Goal: Task Accomplishment & Management: Use online tool/utility

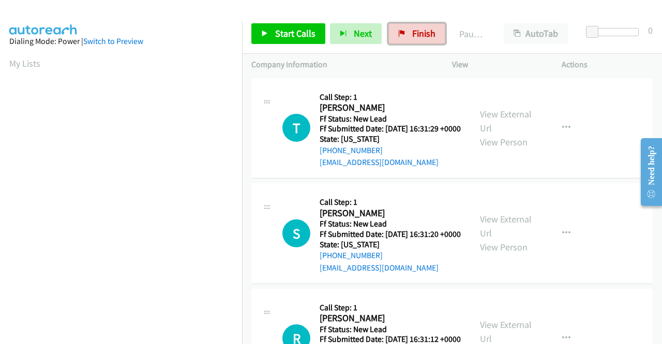
click at [403, 29] on link "Finish" at bounding box center [416, 33] width 57 height 21
click at [263, 30] on icon at bounding box center [264, 33] width 7 height 7
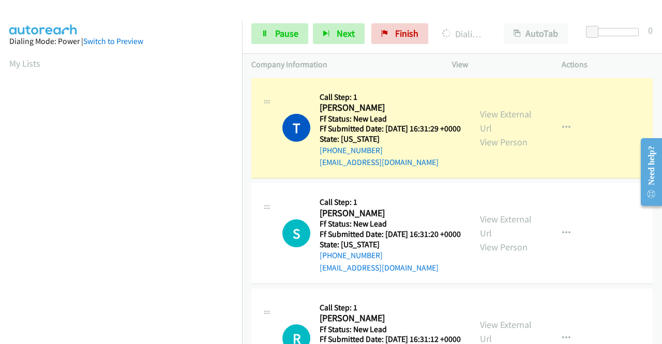
click at [498, 129] on div "View External Url View Person" at bounding box center [507, 128] width 54 height 42
click at [493, 120] on link "View External Url" at bounding box center [506, 121] width 52 height 26
click at [0, 237] on aside "Dialing Mode: Power | Switch to Preview My Lists" at bounding box center [121, 79] width 242 height 572
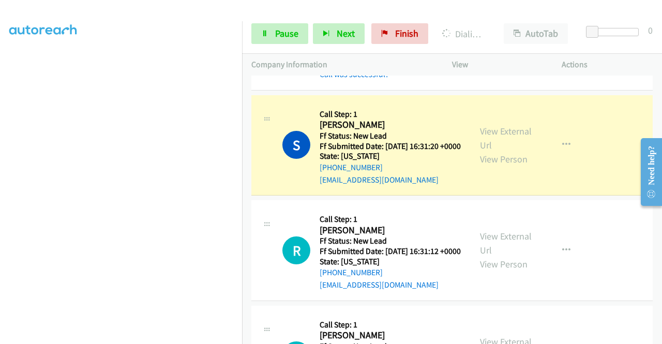
scroll to position [131, 0]
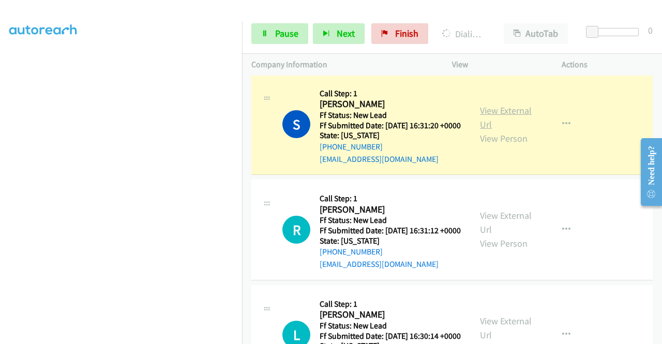
click at [494, 122] on link "View External Url" at bounding box center [506, 117] width 52 height 26
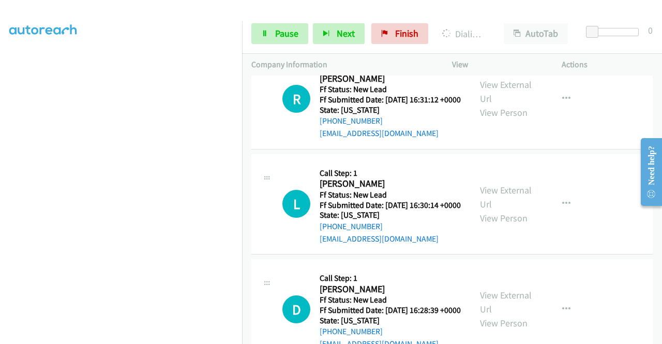
scroll to position [283, 0]
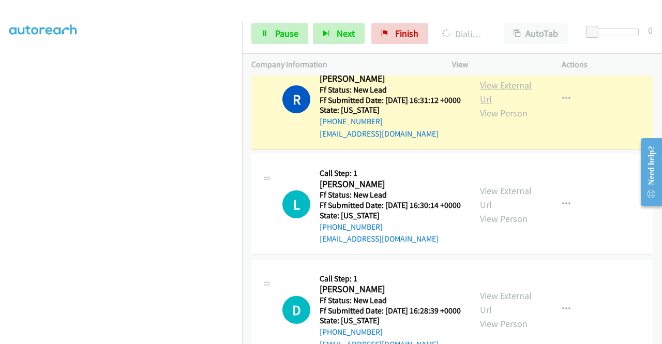
click at [494, 104] on link "View External Url" at bounding box center [506, 92] width 52 height 26
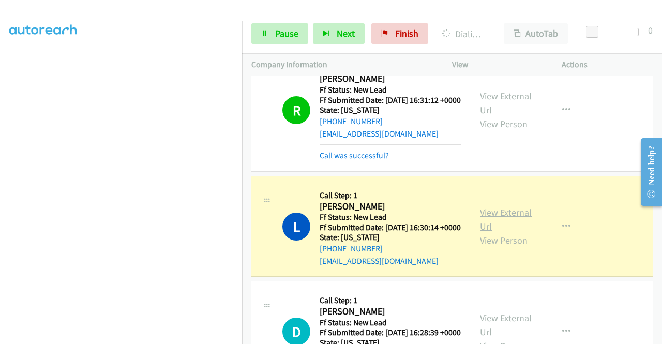
click at [491, 232] on link "View External Url" at bounding box center [506, 219] width 52 height 26
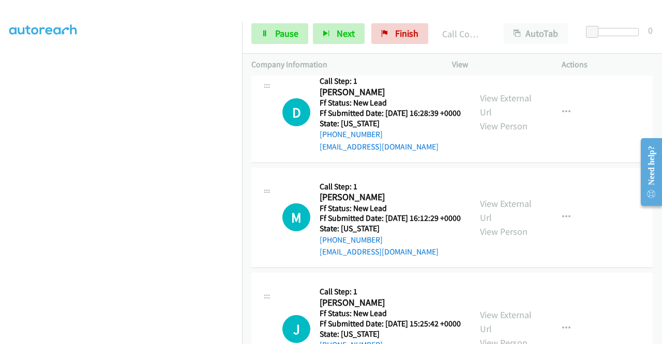
scroll to position [552, 0]
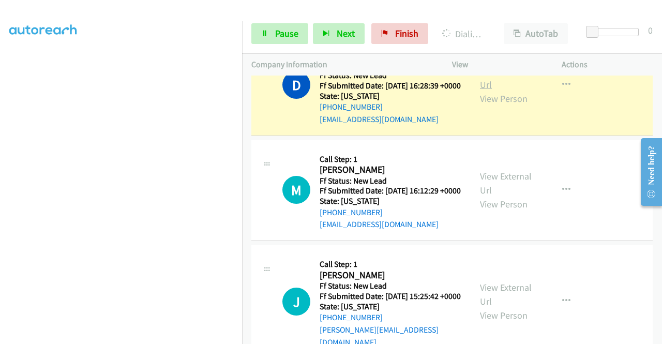
click at [497, 90] on link "View External Url" at bounding box center [506, 78] width 52 height 26
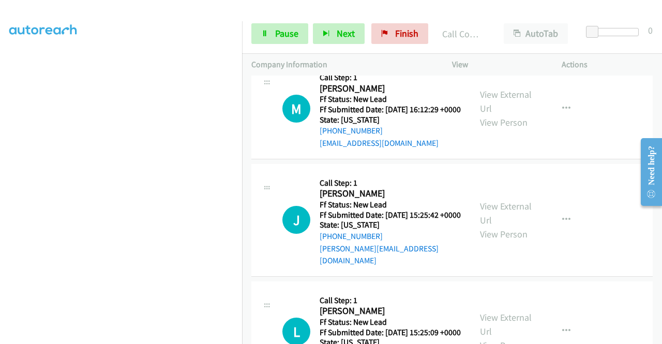
scroll to position [676, 0]
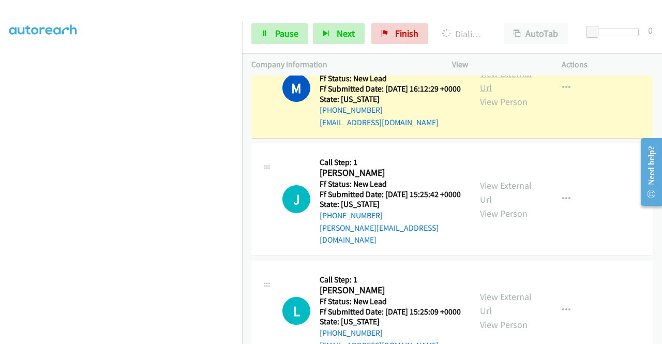
click at [517, 94] on link "View External Url" at bounding box center [506, 81] width 52 height 26
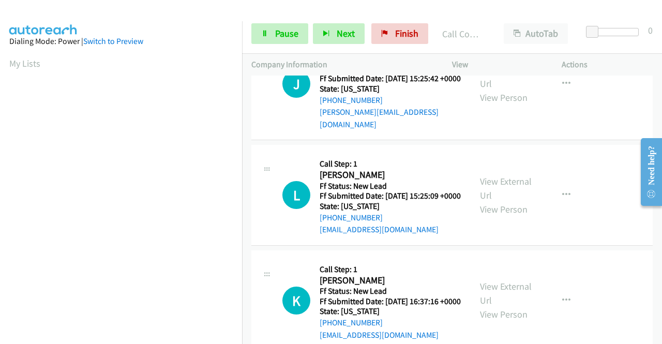
scroll to position [834, 0]
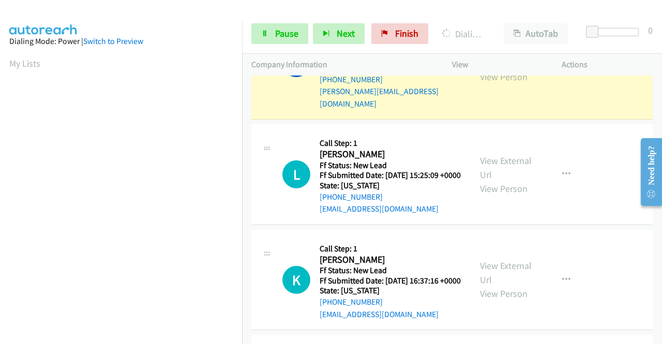
click at [493, 69] on link "View External Url" at bounding box center [506, 56] width 52 height 26
click at [243, 34] on div "Start Calls Pause Next Finish Dialing Jada Lewis AutoTab AutoTab 0" at bounding box center [452, 34] width 420 height 40
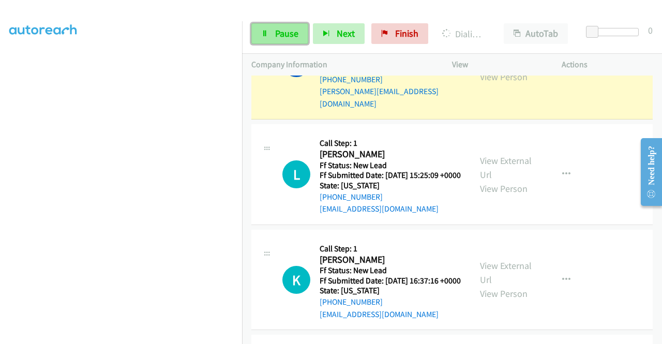
click at [280, 36] on span "Pause" at bounding box center [286, 33] width 23 height 12
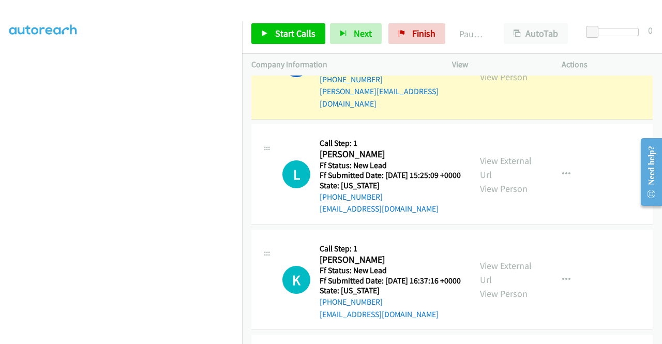
click at [243, 96] on td "J Callback Scheduled Call Step: 1 Jada Lewis America/New_York Ff Status: New Le…" at bounding box center [452, 63] width 420 height 117
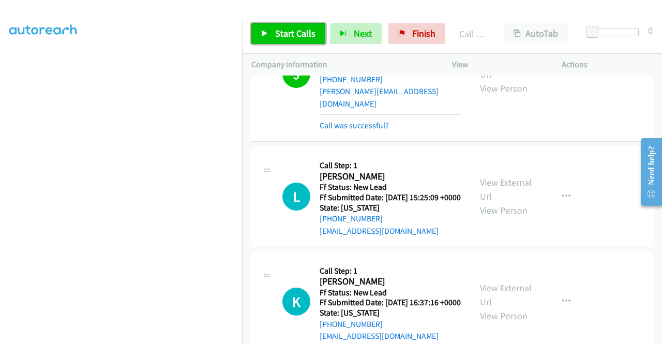
click at [261, 25] on link "Start Calls" at bounding box center [288, 33] width 74 height 21
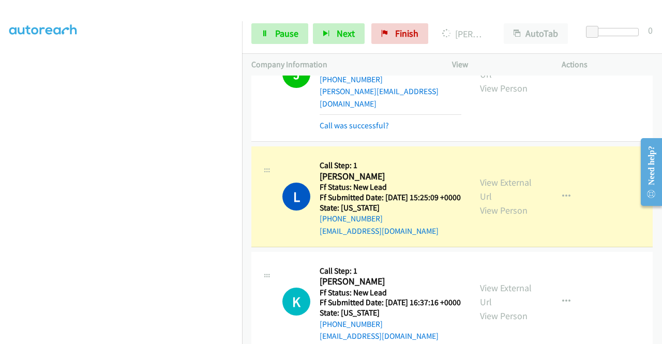
click at [491, 233] on div "View External Url View Person View External Url Email Schedule/Manage Callback …" at bounding box center [529, 197] width 119 height 82
click at [486, 202] on link "View External Url" at bounding box center [506, 189] width 52 height 26
click at [0, 131] on aside "Dialing Mode: Power | Switch to Preview My Lists" at bounding box center [121, 79] width 242 height 572
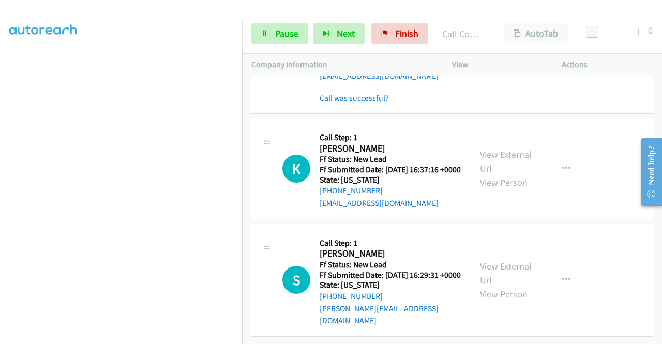
scroll to position [1071, 0]
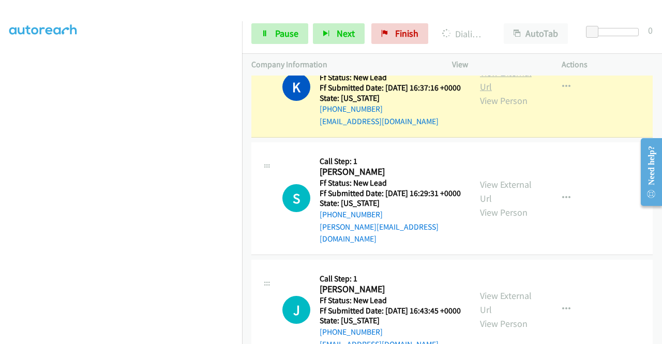
click at [483, 93] on link "View External Url" at bounding box center [506, 80] width 52 height 26
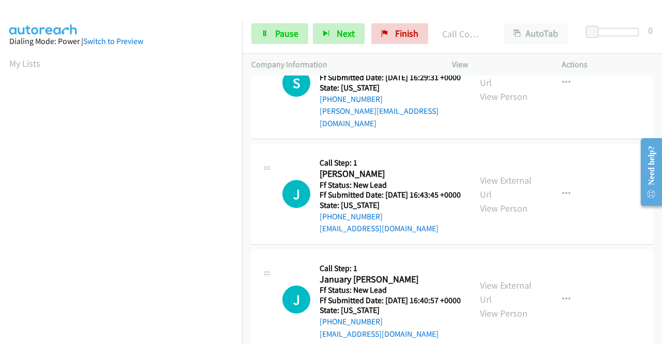
scroll to position [1236, 0]
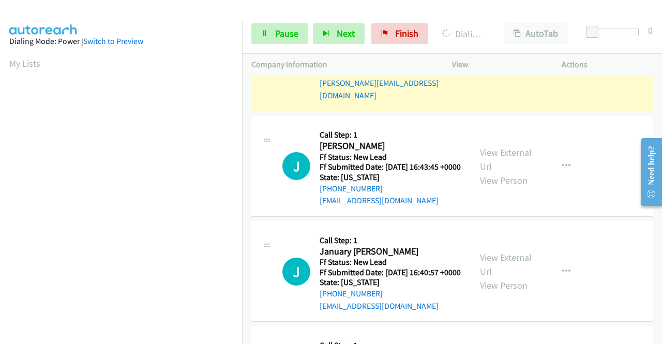
click at [495, 60] on link "View External Url" at bounding box center [506, 48] width 52 height 26
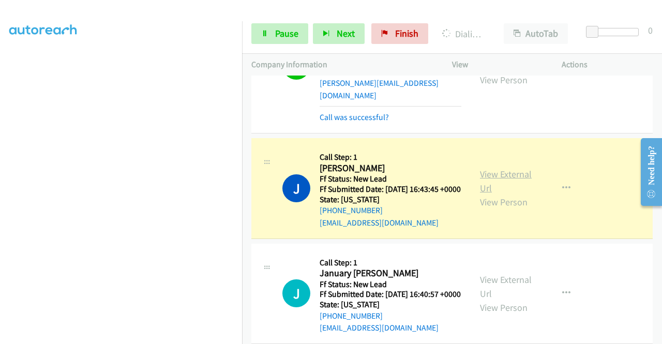
click at [480, 194] on link "View External Url" at bounding box center [506, 181] width 52 height 26
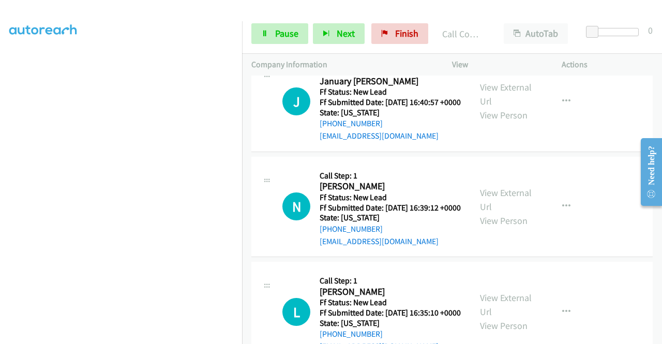
scroll to position [1464, 0]
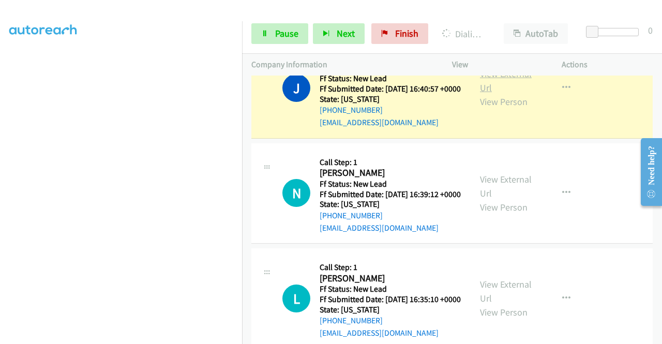
click at [514, 94] on link "View External Url" at bounding box center [506, 81] width 52 height 26
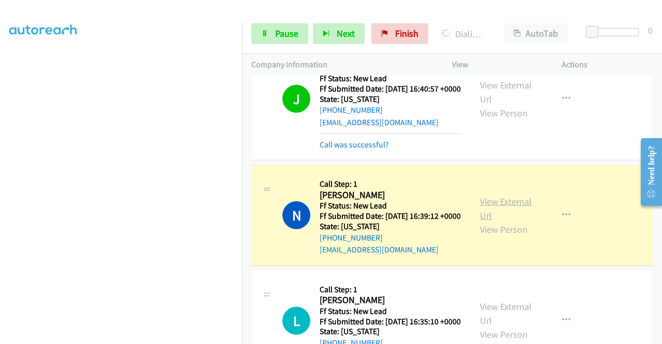
click at [496, 221] on link "View External Url" at bounding box center [506, 208] width 52 height 26
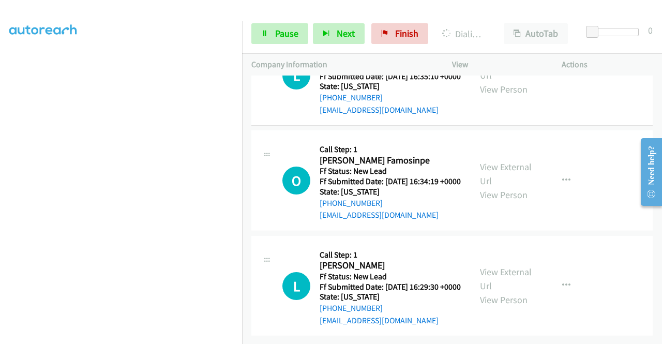
scroll to position [1723, 0]
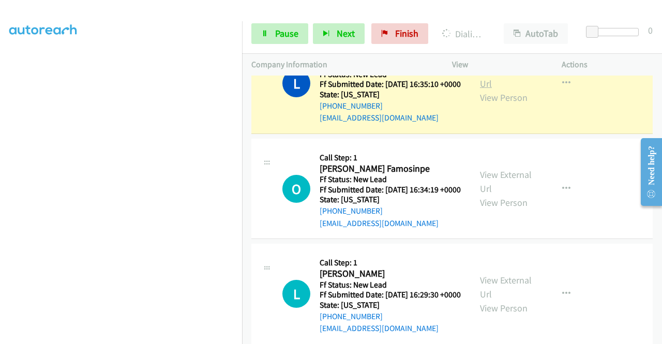
click at [487, 89] on link "View External Url" at bounding box center [506, 77] width 52 height 26
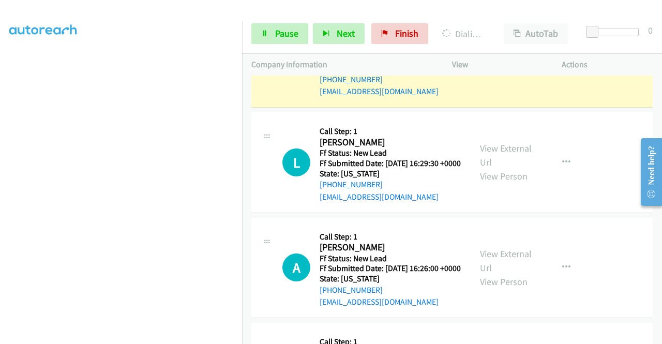
scroll to position [1880, 0]
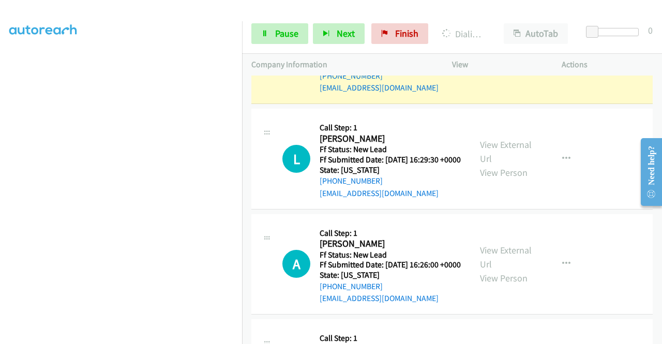
click at [496, 74] on div "View External Url View Person" at bounding box center [507, 54] width 54 height 42
click at [486, 59] on link "View External Url" at bounding box center [506, 47] width 52 height 26
click at [277, 44] on div "Start Calls Pause Next Finish Dialing Olubunmi Famosinpe AutoTab AutoTab 0" at bounding box center [452, 34] width 420 height 40
click at [277, 40] on link "Pause" at bounding box center [279, 33] width 57 height 21
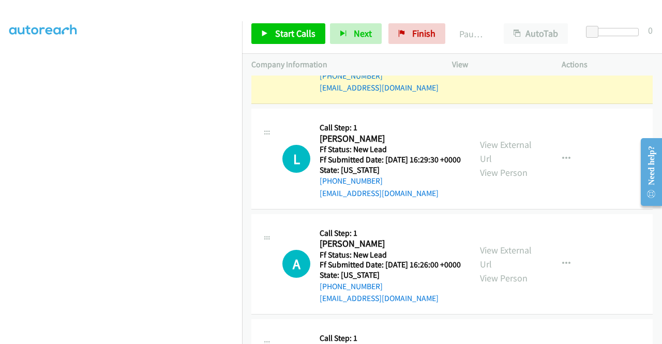
scroll to position [207, 0]
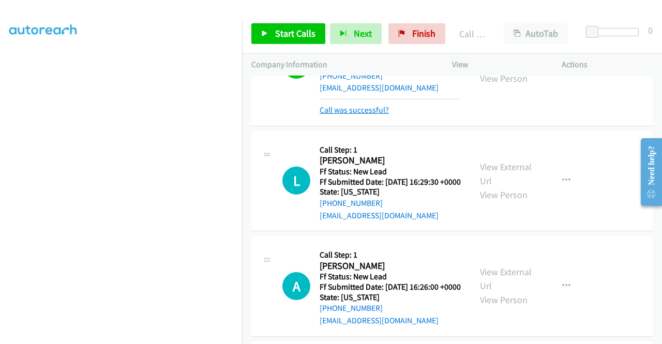
click at [373, 115] on link "Call was successful?" at bounding box center [353, 110] width 69 height 10
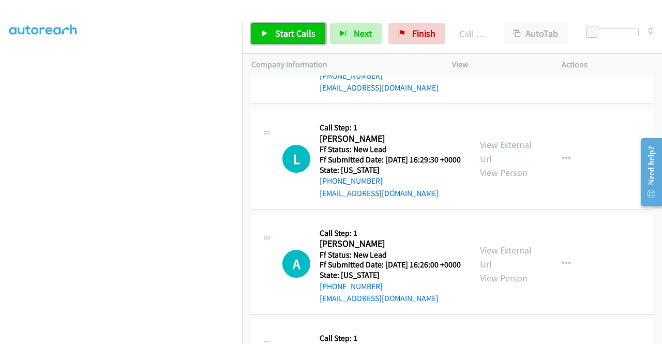
click at [302, 34] on span "Start Calls" at bounding box center [295, 33] width 40 height 12
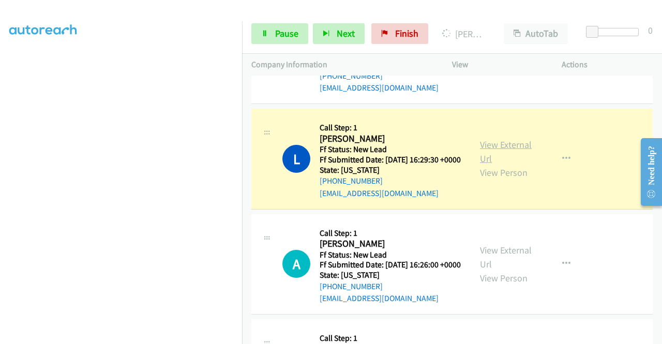
click at [497, 164] on link "View External Url" at bounding box center [506, 152] width 52 height 26
click at [292, 52] on div "Start Calls Pause Next Finish Dialing Lucas Johnson AutoTab AutoTab 0" at bounding box center [452, 34] width 420 height 40
click at [280, 29] on span "Pause" at bounding box center [286, 33] width 23 height 12
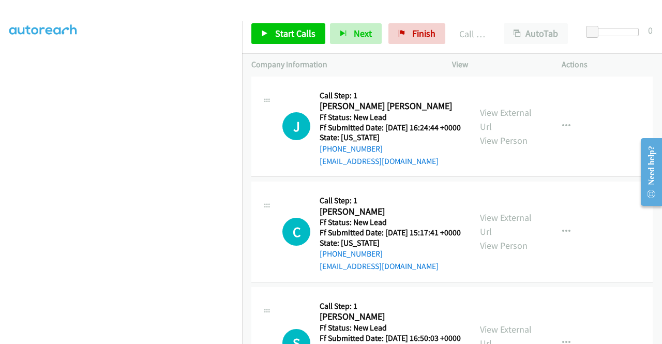
scroll to position [2167, 0]
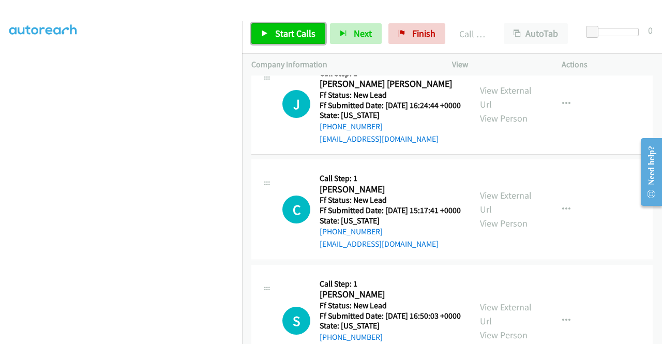
click at [293, 25] on link "Start Calls" at bounding box center [288, 33] width 74 height 21
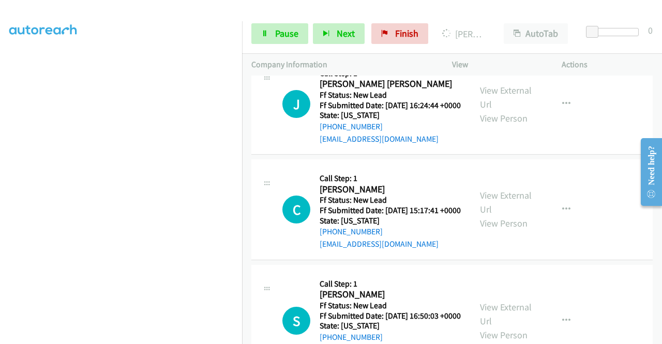
click at [0, 146] on aside "Dialing Mode: Power | Switch to Preview My Lists" at bounding box center [121, 94] width 242 height 572
click at [263, 25] on link "Pause" at bounding box center [279, 33] width 57 height 21
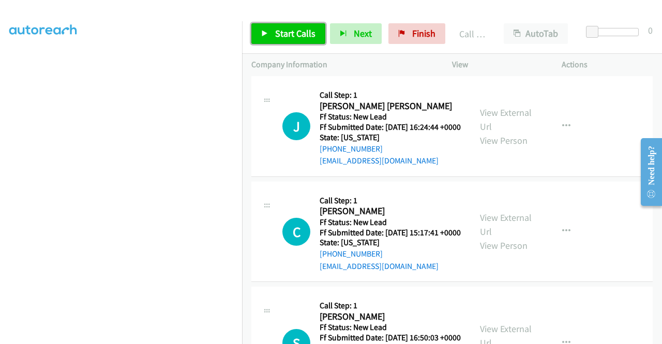
click at [280, 40] on link "Start Calls" at bounding box center [288, 33] width 74 height 21
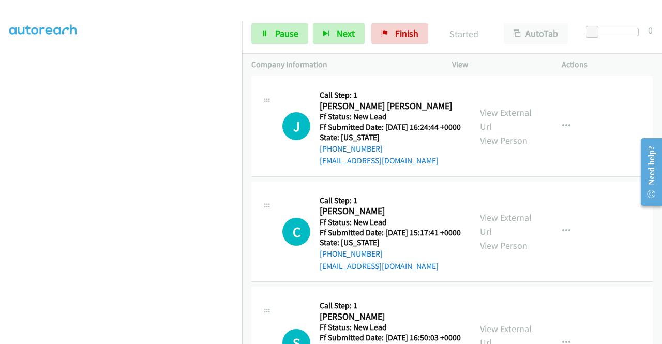
click at [349, 60] on link "Call was successful?" at bounding box center [353, 56] width 69 height 10
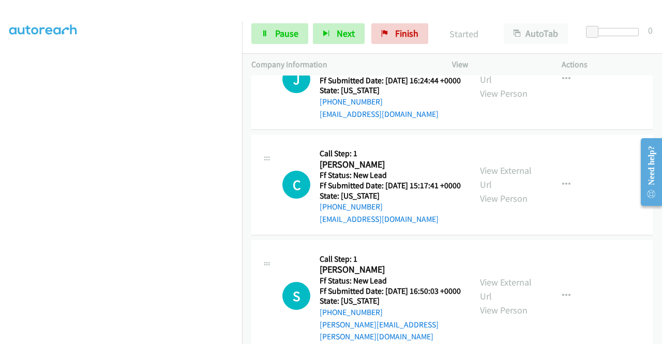
scroll to position [2188, 0]
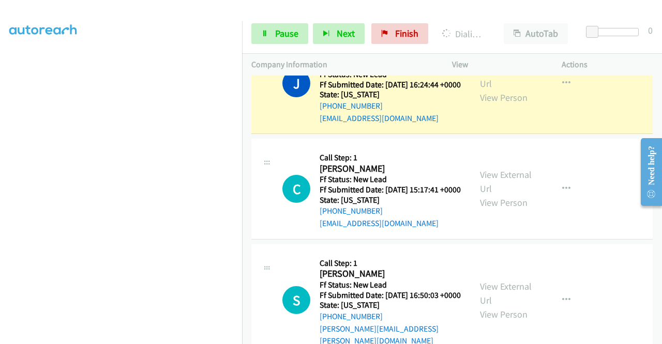
click at [491, 77] on link "Add to do not call list" at bounding box center [510, 66] width 137 height 21
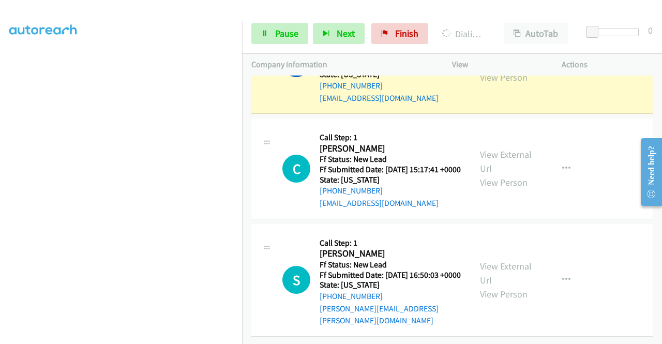
scroll to position [2236, 0]
click at [502, 104] on div "View External Url View Person View External Url Email Schedule/Manage Callback …" at bounding box center [529, 64] width 119 height 82
click at [495, 69] on link "View External Url" at bounding box center [506, 56] width 52 height 26
click at [0, 101] on aside "Dialing Mode: Power | Switch to Preview My Lists" at bounding box center [121, 79] width 242 height 572
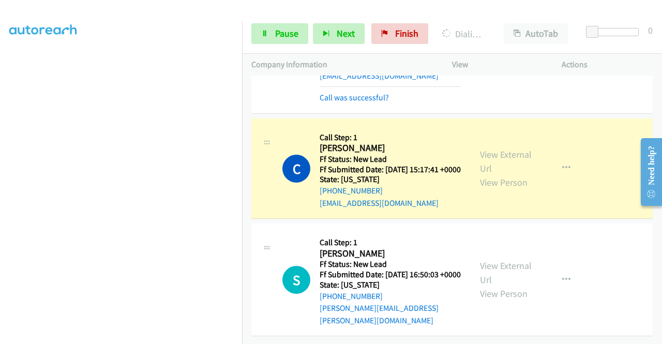
scroll to position [2398, 0]
click at [514, 148] on link "View External Url" at bounding box center [506, 161] width 52 height 26
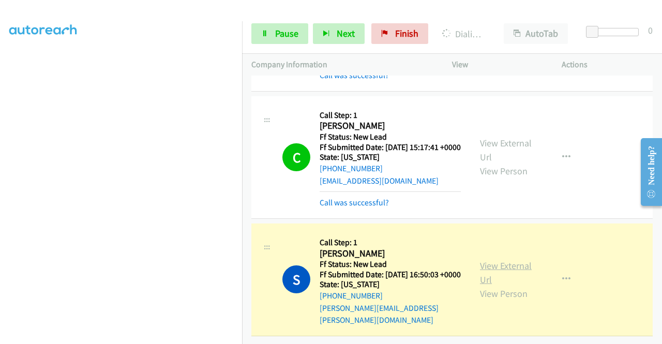
click at [508, 285] on link "View External Url" at bounding box center [506, 272] width 52 height 26
click at [283, 34] on span "Pause" at bounding box center [286, 33] width 23 height 12
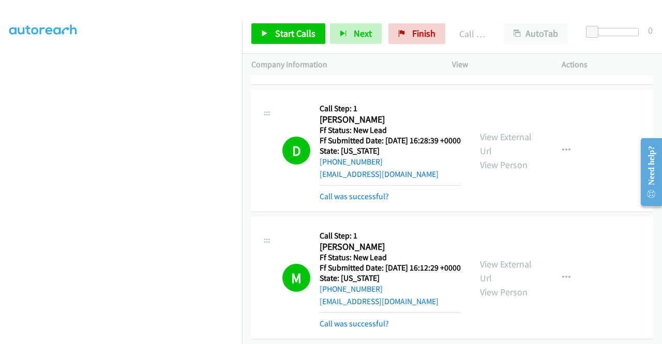
scroll to position [0, 0]
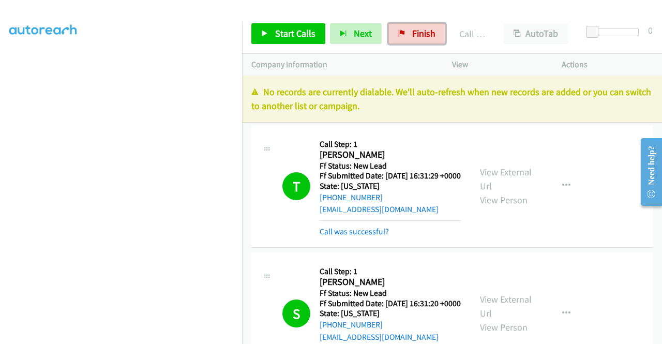
drag, startPoint x: 410, startPoint y: 34, endPoint x: 360, endPoint y: 59, distance: 56.2
click at [412, 34] on span "Finish" at bounding box center [423, 33] width 23 height 12
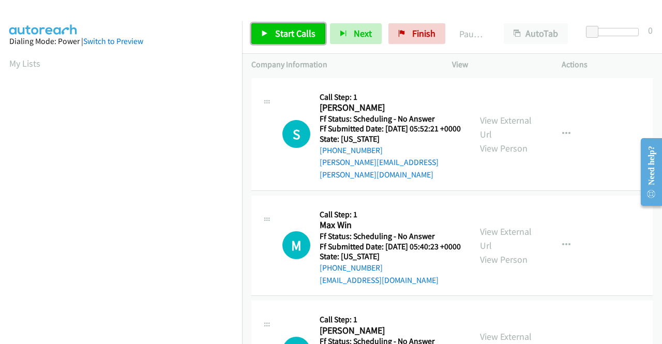
click at [258, 42] on link "Start Calls" at bounding box center [288, 33] width 74 height 21
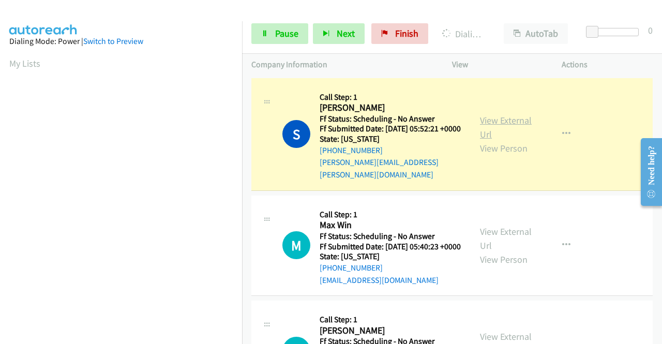
click at [502, 120] on link "View External Url" at bounding box center [506, 127] width 52 height 26
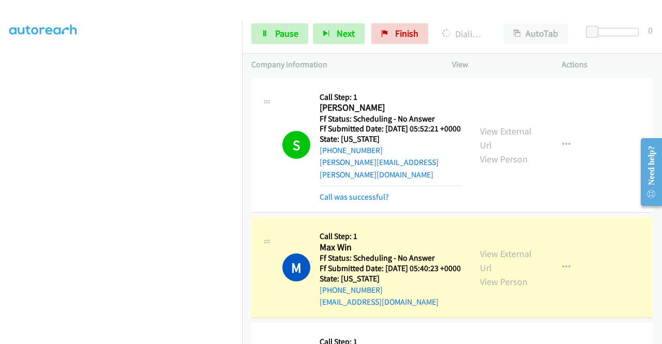
click at [513, 262] on div "View External Url View Person" at bounding box center [507, 268] width 54 height 42
click at [503, 254] on link "View External Url" at bounding box center [506, 261] width 52 height 26
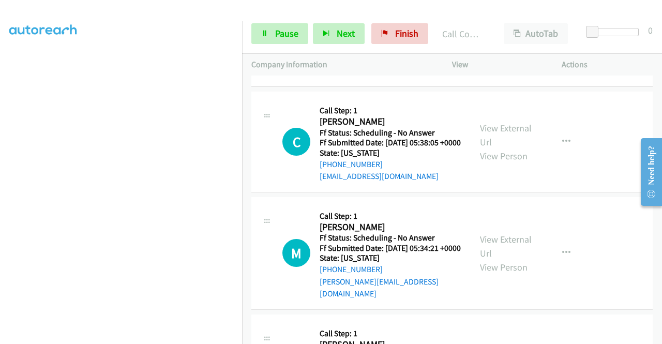
scroll to position [262, 0]
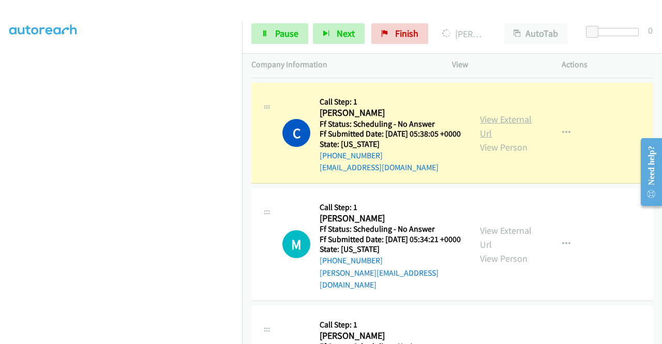
click at [483, 139] on link "View External Url" at bounding box center [506, 126] width 52 height 26
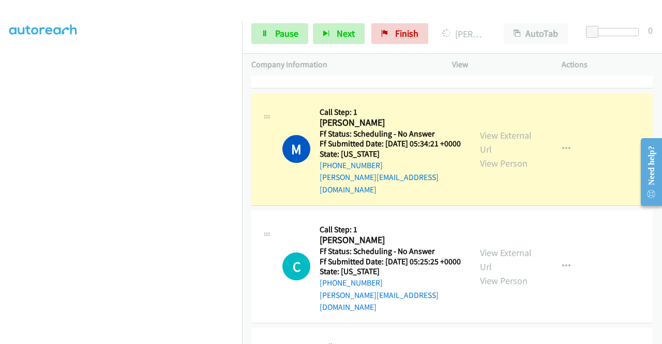
scroll to position [406, 0]
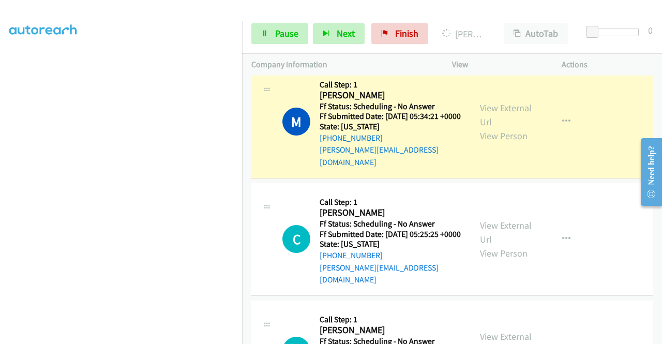
click at [489, 116] on div "View External Url View Person View External Url Email Schedule/Manage Callback …" at bounding box center [529, 122] width 119 height 94
click at [485, 124] on link "View External Url" at bounding box center [506, 115] width 52 height 26
click at [285, 43] on link "Pause" at bounding box center [279, 33] width 57 height 21
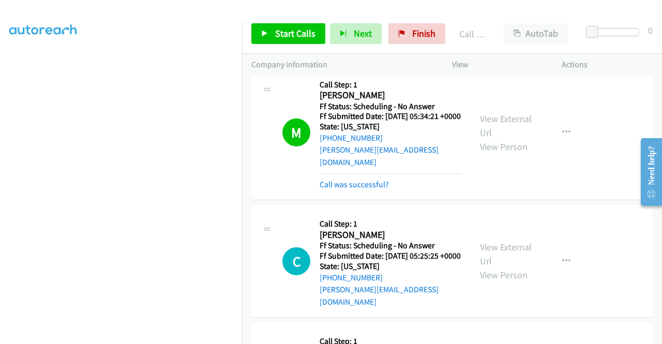
click at [535, 308] on div "View External Url View Person View External Url Email Schedule/Manage Callback …" at bounding box center [529, 261] width 119 height 94
click at [559, 302] on div "View External Url View Person View External Url Email Schedule/Manage Callback …" at bounding box center [529, 261] width 119 height 94
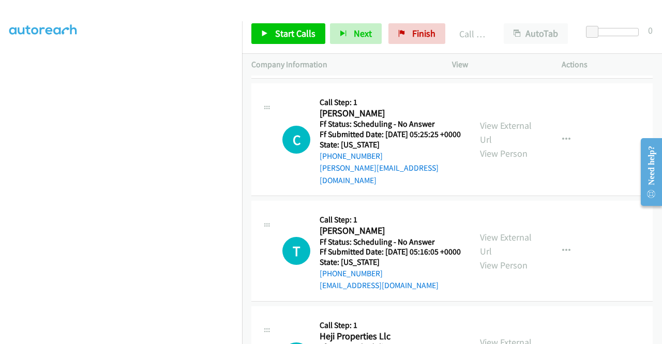
scroll to position [530, 0]
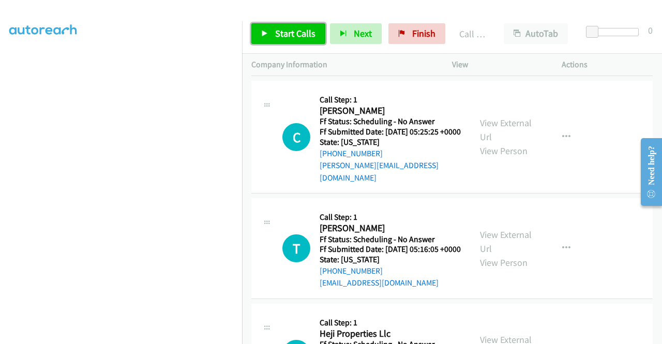
click at [292, 31] on span "Start Calls" at bounding box center [295, 33] width 40 height 12
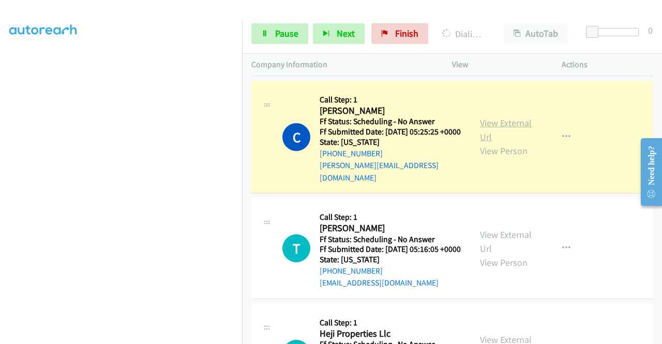
click at [487, 134] on link "View External Url" at bounding box center [506, 130] width 52 height 26
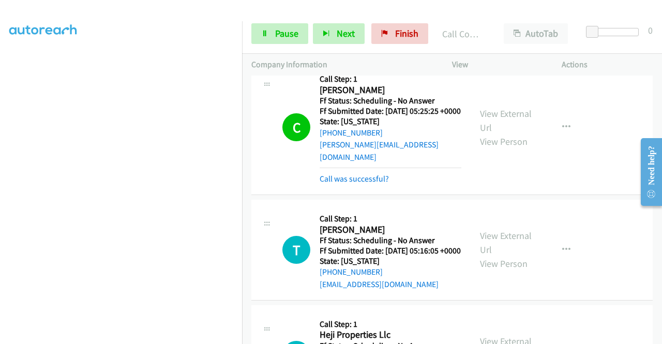
scroll to position [675, 0]
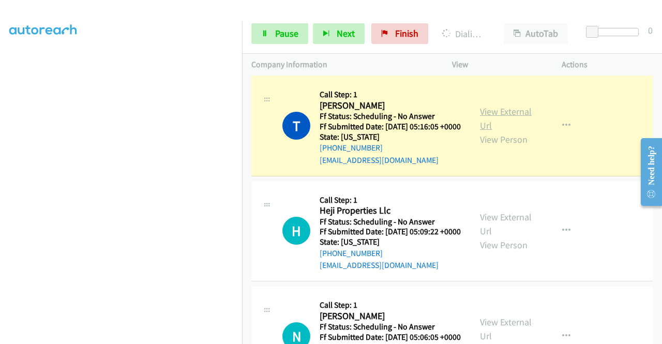
click at [485, 131] on link "View External Url" at bounding box center [506, 118] width 52 height 26
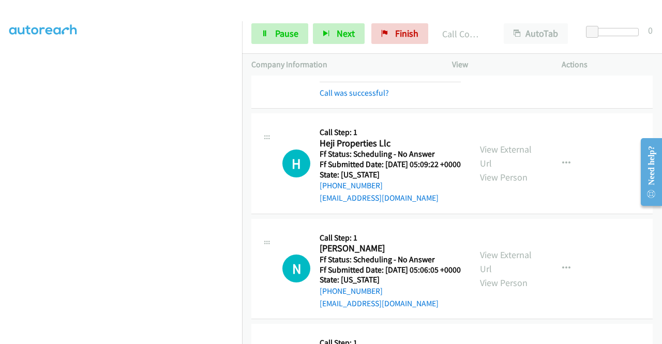
scroll to position [806, 0]
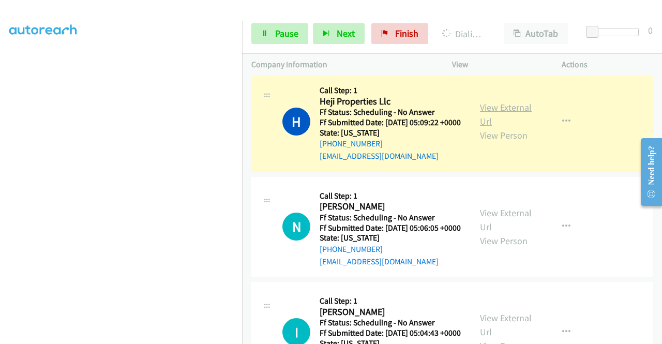
click at [509, 127] on link "View External Url" at bounding box center [506, 114] width 52 height 26
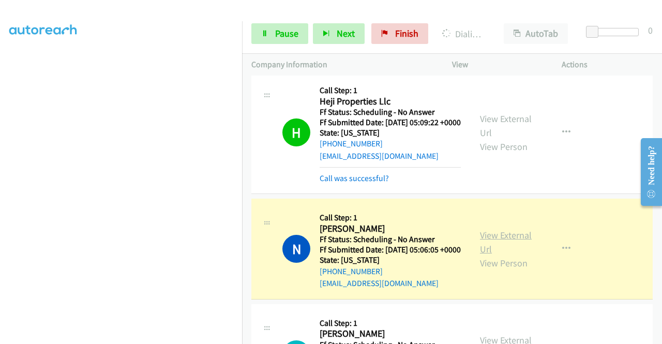
click at [493, 255] on link "View External Url" at bounding box center [506, 242] width 52 height 26
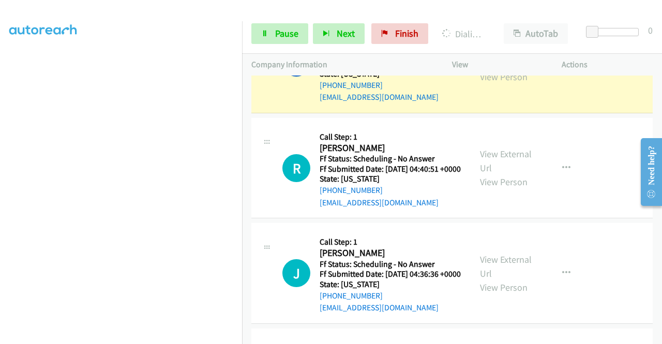
scroll to position [1109, 0]
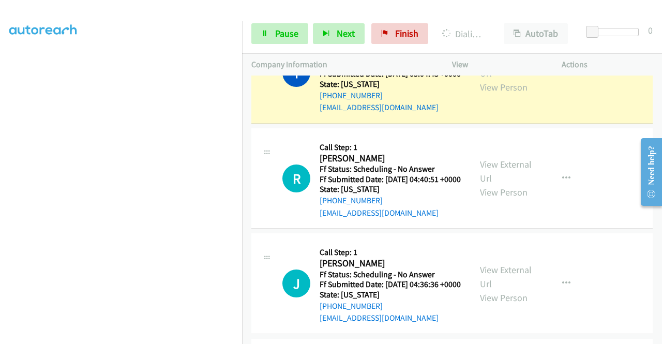
click at [479, 97] on div "View External Url View Person View External Url Email Schedule/Manage Callback …" at bounding box center [529, 73] width 119 height 82
click at [481, 79] on link "View External Url" at bounding box center [506, 66] width 52 height 26
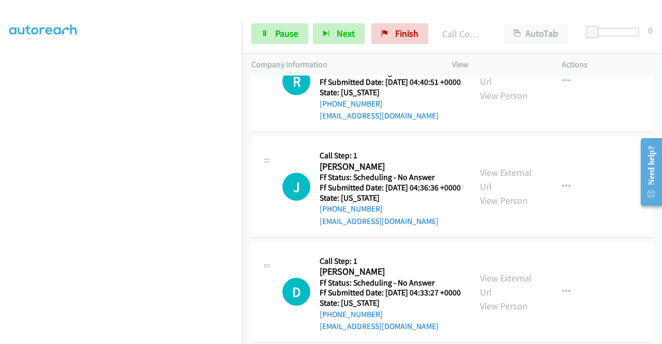
scroll to position [1247, 0]
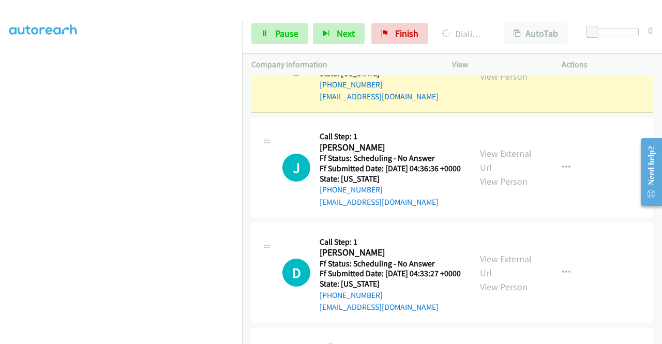
click at [496, 68] on link "View External Url" at bounding box center [506, 55] width 52 height 26
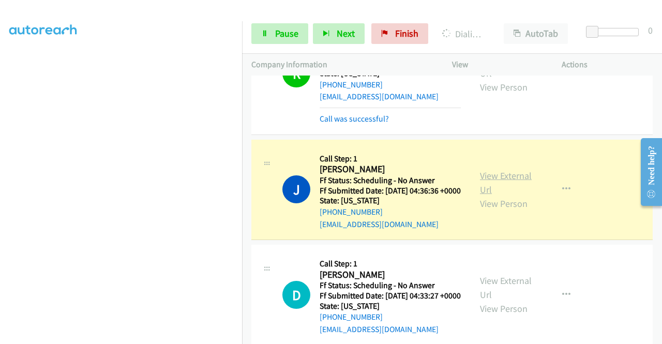
click at [493, 195] on link "View External Url" at bounding box center [506, 183] width 52 height 26
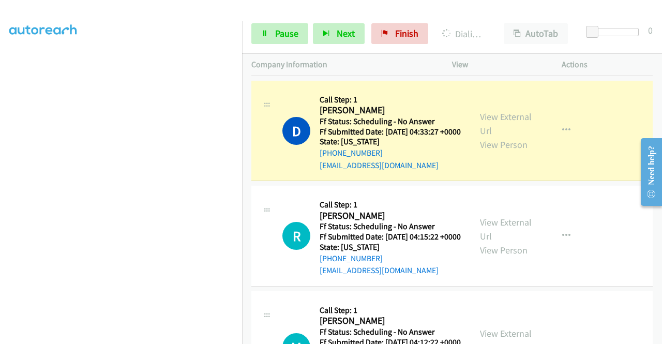
scroll to position [1502, 0]
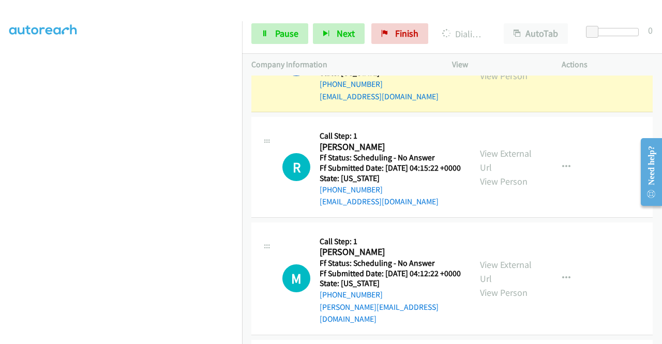
click at [498, 68] on link "View External Url" at bounding box center [506, 55] width 52 height 26
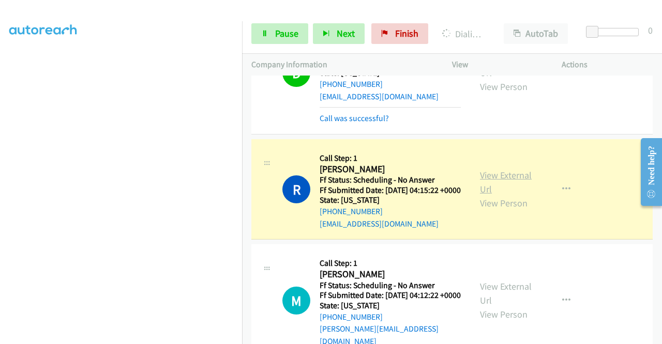
click at [494, 195] on link "View External Url" at bounding box center [506, 182] width 52 height 26
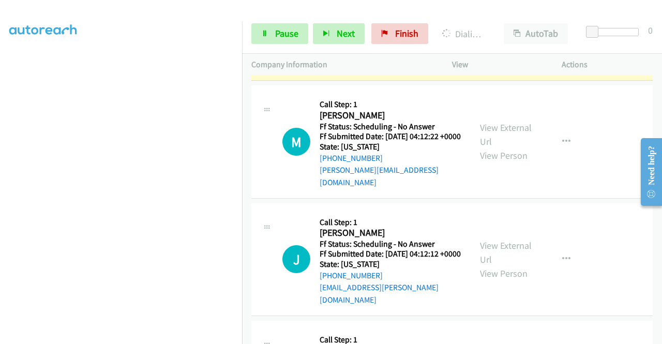
scroll to position [1675, 0]
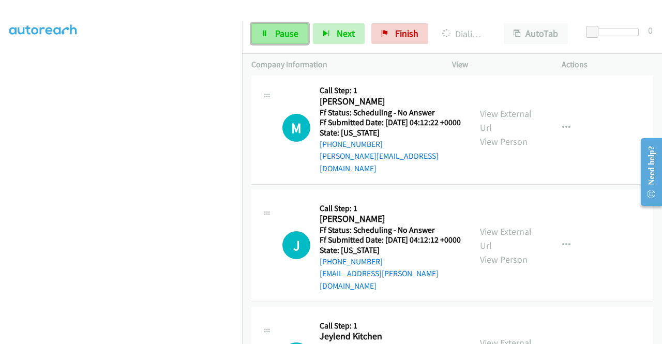
click at [267, 35] on icon at bounding box center [264, 33] width 7 height 7
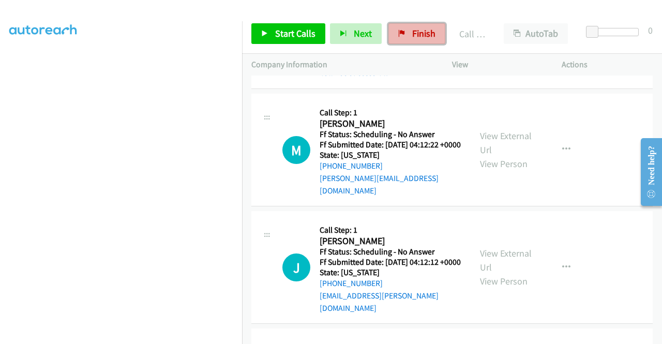
click at [412, 28] on span "Finish" at bounding box center [423, 33] width 23 height 12
